Goal: Information Seeking & Learning: Check status

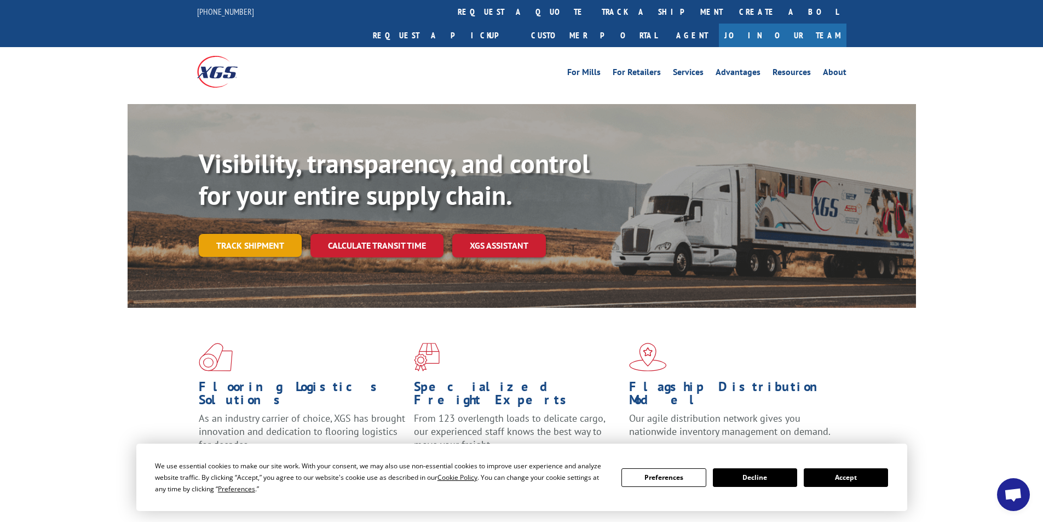
click at [250, 234] on link "Track shipment" at bounding box center [250, 245] width 103 height 23
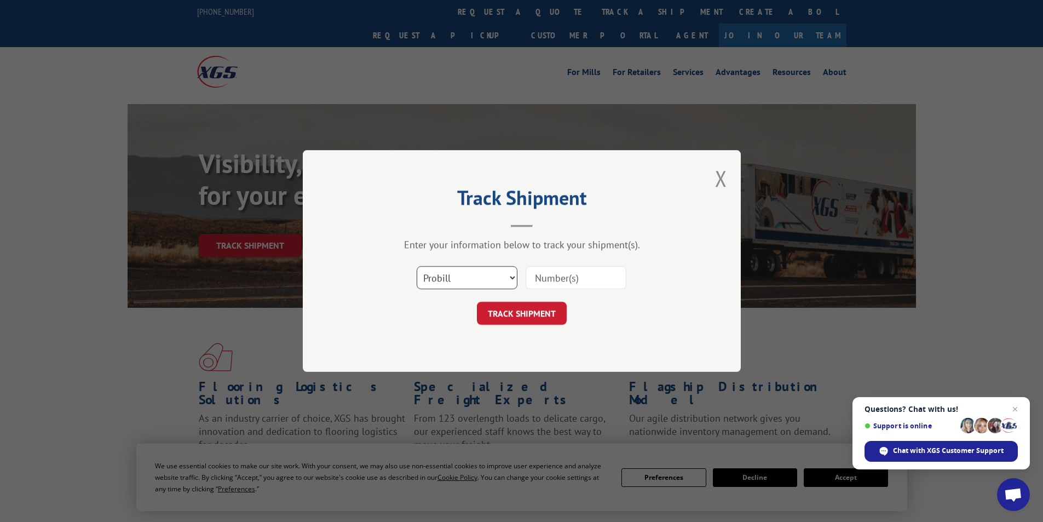
click at [481, 275] on select "Select category... Probill BOL PO" at bounding box center [467, 277] width 101 height 23
select select "bol"
click at [417, 266] on select "Select category... Probill BOL PO" at bounding box center [467, 277] width 101 height 23
click at [581, 268] on input at bounding box center [575, 277] width 101 height 23
click at [577, 275] on input at bounding box center [575, 277] width 101 height 23
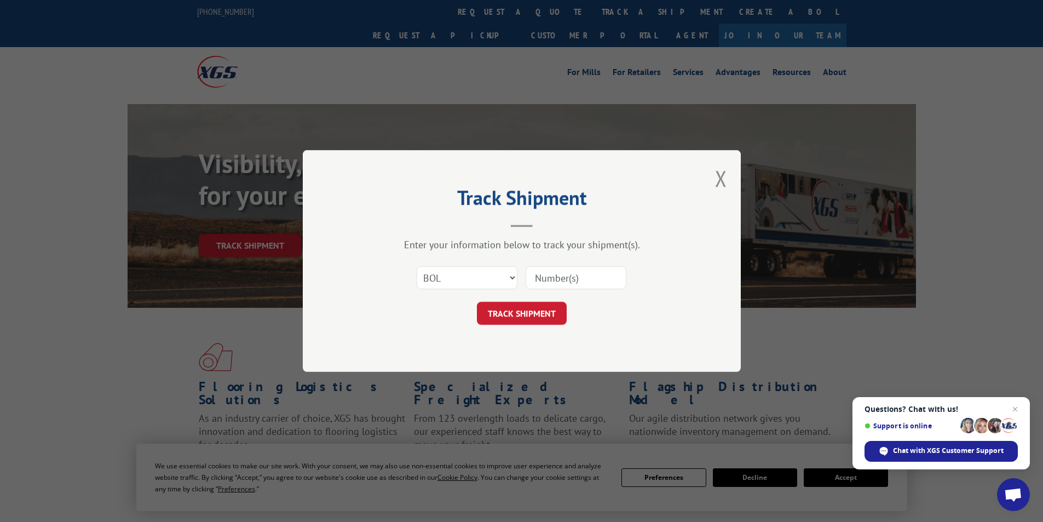
click at [546, 279] on input at bounding box center [575, 277] width 101 height 23
paste input "AA04717913 PRO#: 17093680"
drag, startPoint x: 617, startPoint y: 276, endPoint x: 553, endPoint y: 268, distance: 65.1
click at [548, 275] on input "AA04717913 PRO#: 17093680" at bounding box center [575, 277] width 101 height 23
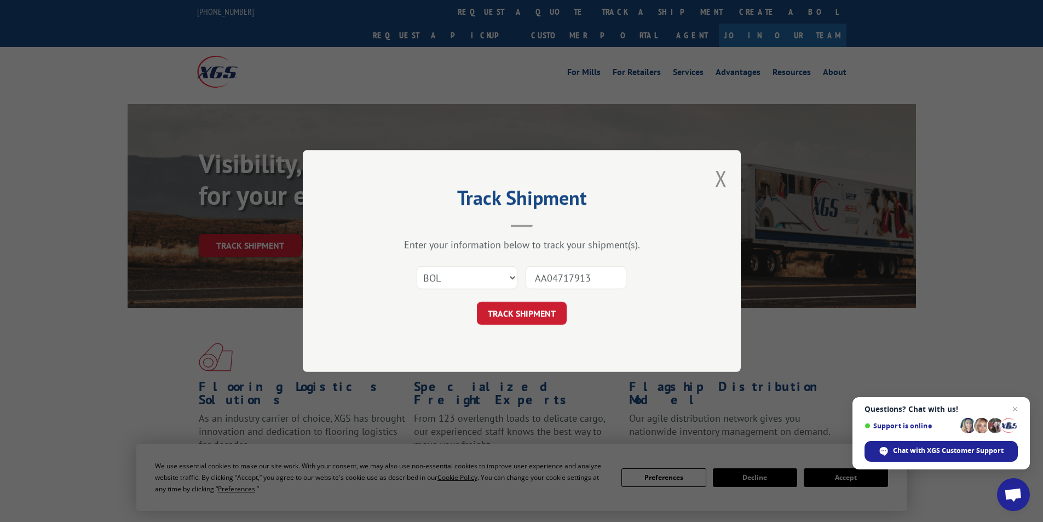
scroll to position [0, 0]
type input "AA04717913"
click at [515, 314] on button "TRACK SHIPMENT" at bounding box center [522, 313] width 90 height 23
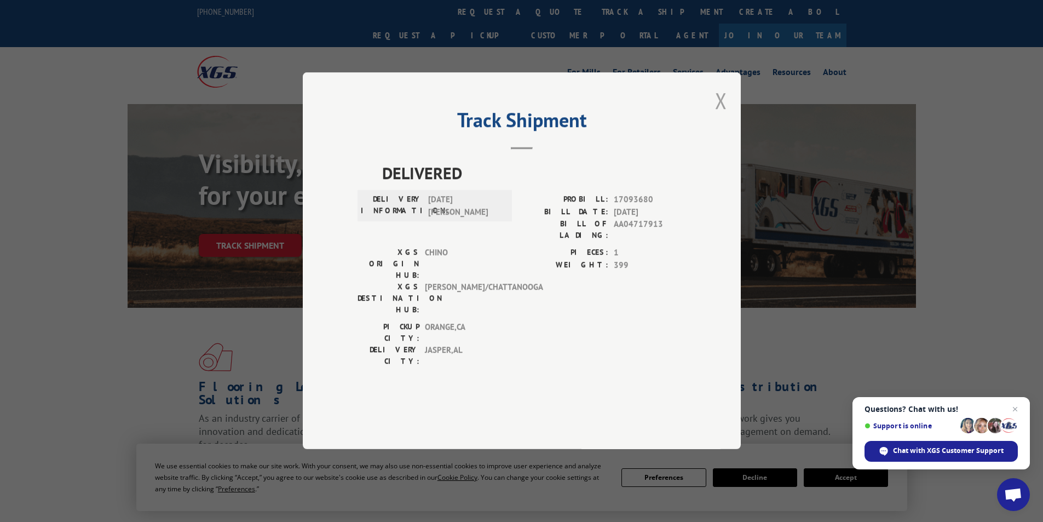
click at [720, 115] on button "Close modal" at bounding box center [721, 100] width 12 height 29
